Goal: Check status

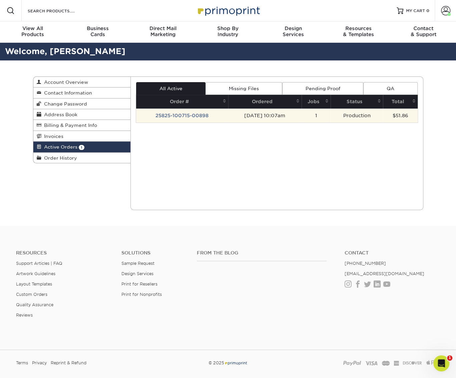
click at [194, 115] on td "25825-100715-00898" at bounding box center [182, 116] width 92 height 14
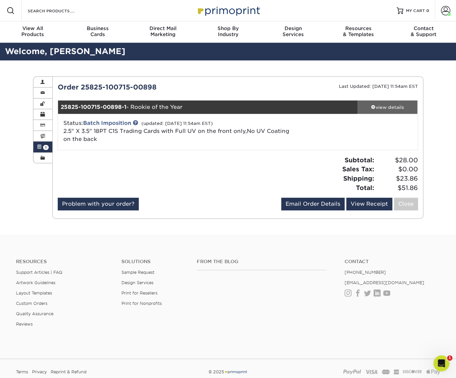
click at [376, 106] on div "view details" at bounding box center [388, 107] width 60 height 7
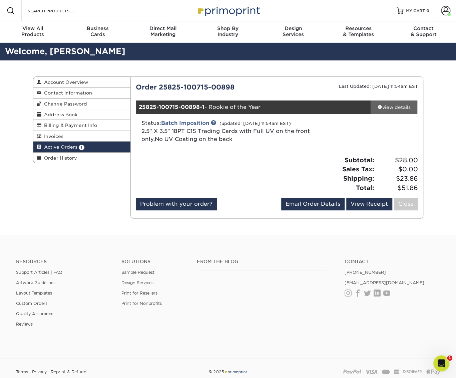
click at [385, 104] on div "view details" at bounding box center [394, 107] width 47 height 7
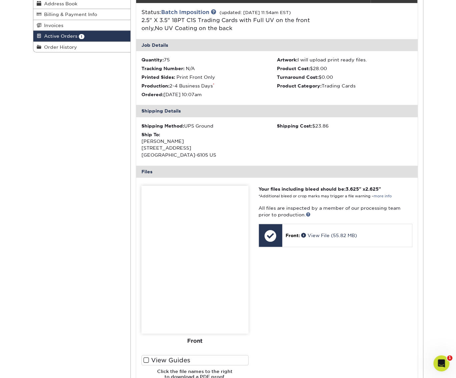
scroll to position [134, 0]
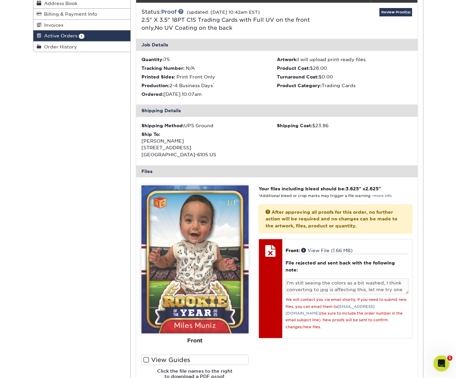
scroll to position [100, 0]
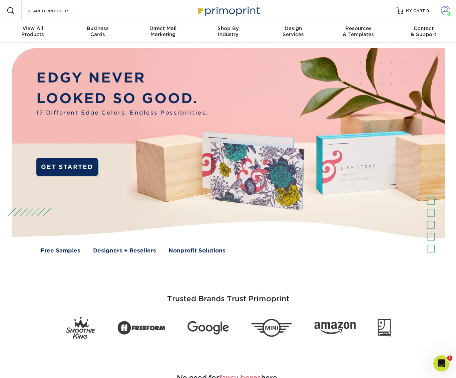
click at [446, 14] on span at bounding box center [445, 10] width 9 height 9
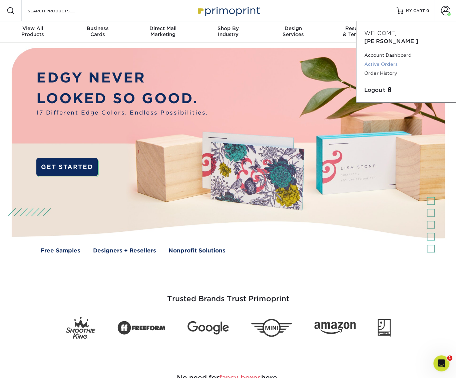
click at [392, 60] on link "Active Orders" at bounding box center [407, 64] width 84 height 9
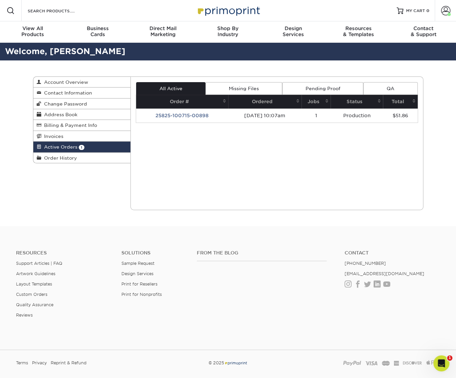
click at [228, 88] on link "Missing Files" at bounding box center [244, 88] width 76 height 13
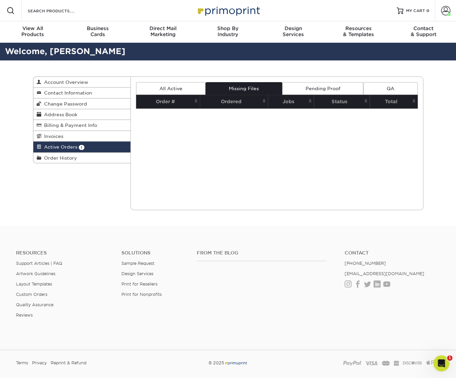
click at [316, 91] on link "Pending Proof" at bounding box center [322, 88] width 81 height 13
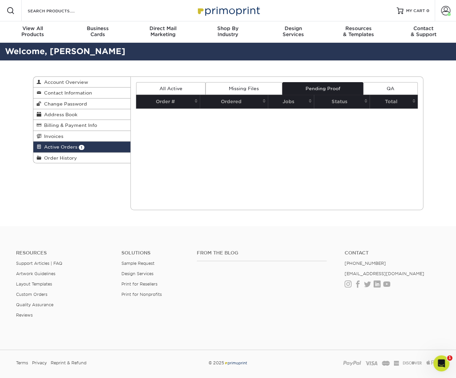
click at [394, 85] on link "QA" at bounding box center [391, 88] width 54 height 13
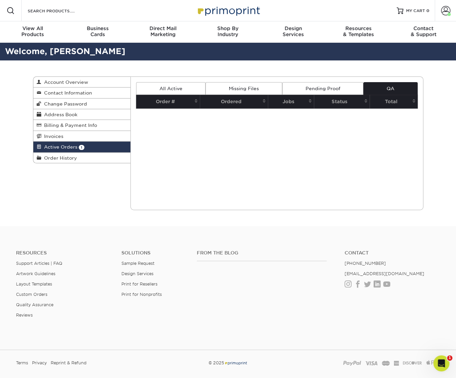
click at [186, 88] on link "All Active" at bounding box center [170, 88] width 69 height 13
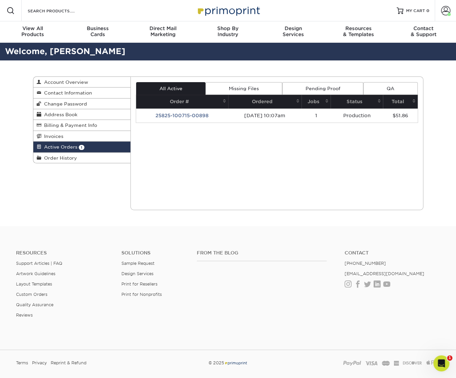
click at [191, 113] on td "25825-100715-00898" at bounding box center [182, 116] width 92 height 14
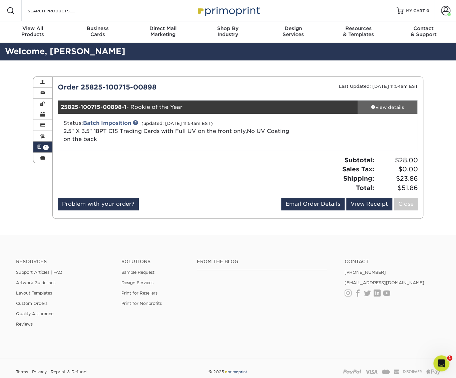
click at [375, 104] on div "view details" at bounding box center [388, 107] width 60 height 7
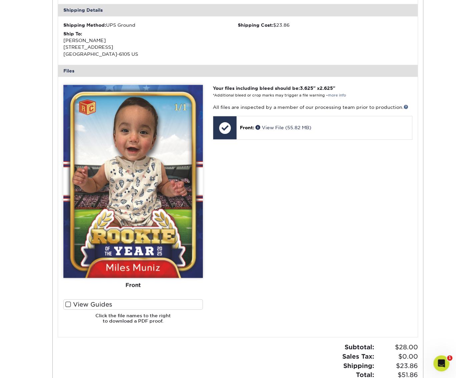
scroll to position [234, 0]
